Goal: Find specific page/section: Find specific page/section

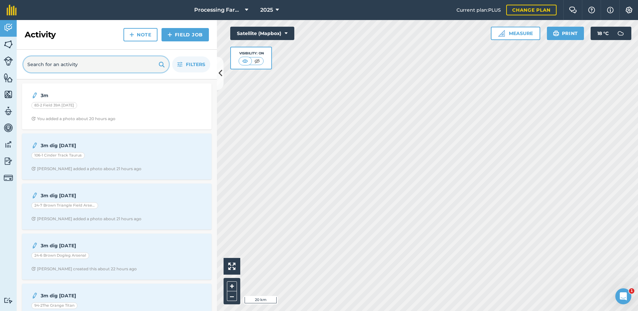
click at [43, 61] on input "text" at bounding box center [95, 64] width 145 height 16
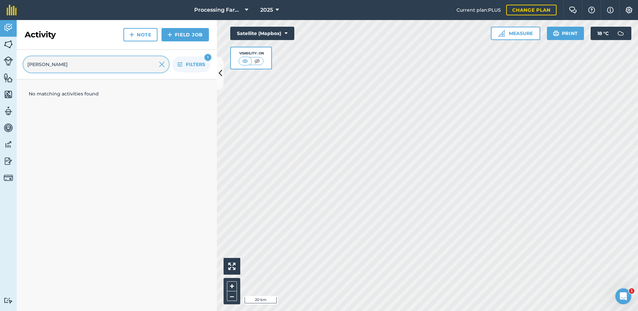
type input "[PERSON_NAME]"
click at [10, 43] on img at bounding box center [8, 44] width 9 height 10
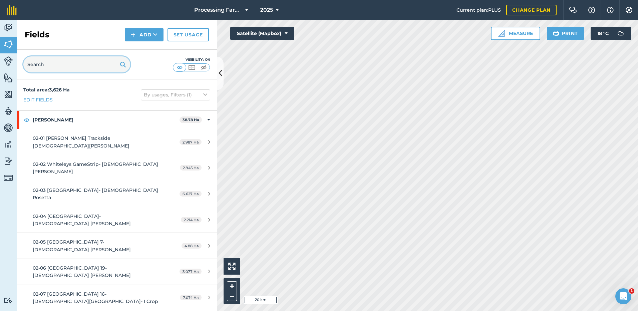
click at [41, 67] on input "text" at bounding box center [76, 64] width 107 height 16
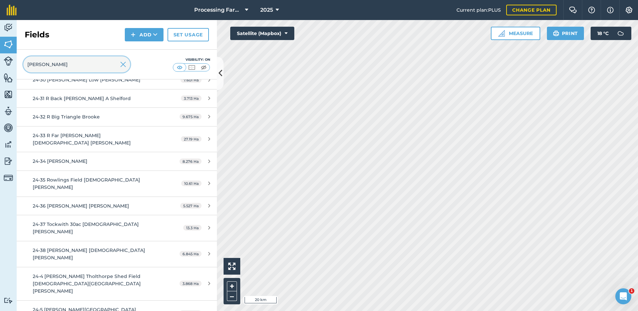
scroll to position [567, 0]
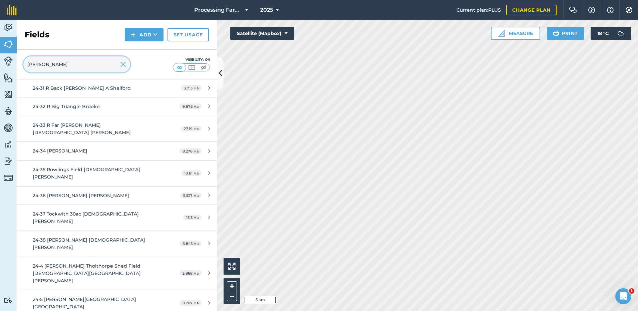
type input "[PERSON_NAME]"
click at [121, 64] on img at bounding box center [123, 64] width 6 height 8
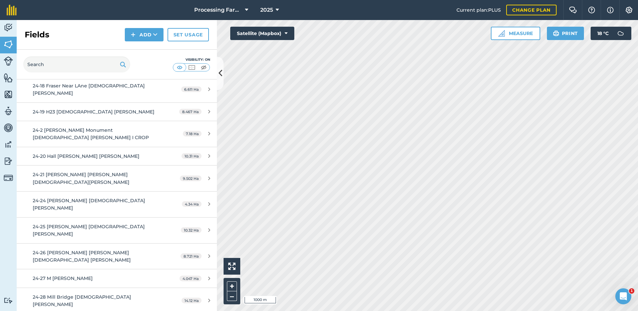
scroll to position [805, 0]
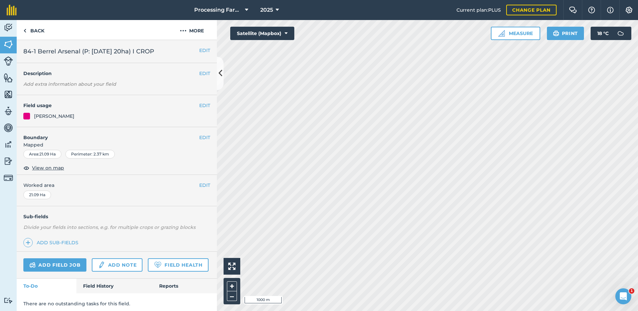
click at [376, 311] on html "Processing Farms 2025 Current plan : PLUS Change plan Farm Chat Help Info Setti…" at bounding box center [319, 155] width 638 height 311
